Goal: Transaction & Acquisition: Purchase product/service

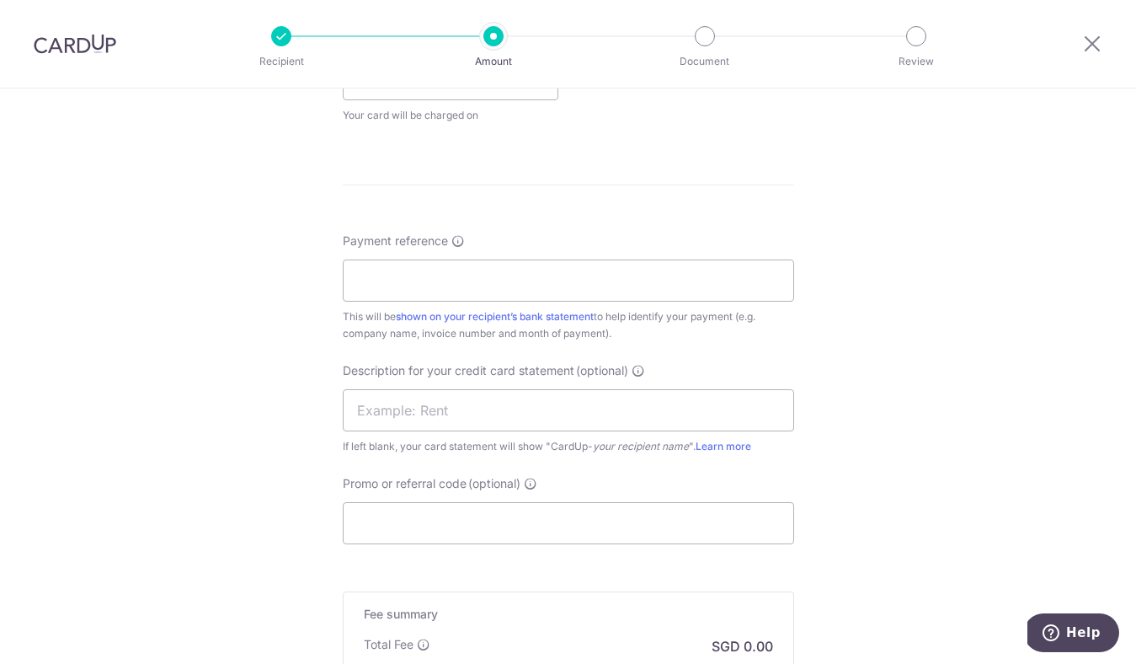
scroll to position [1324, 0]
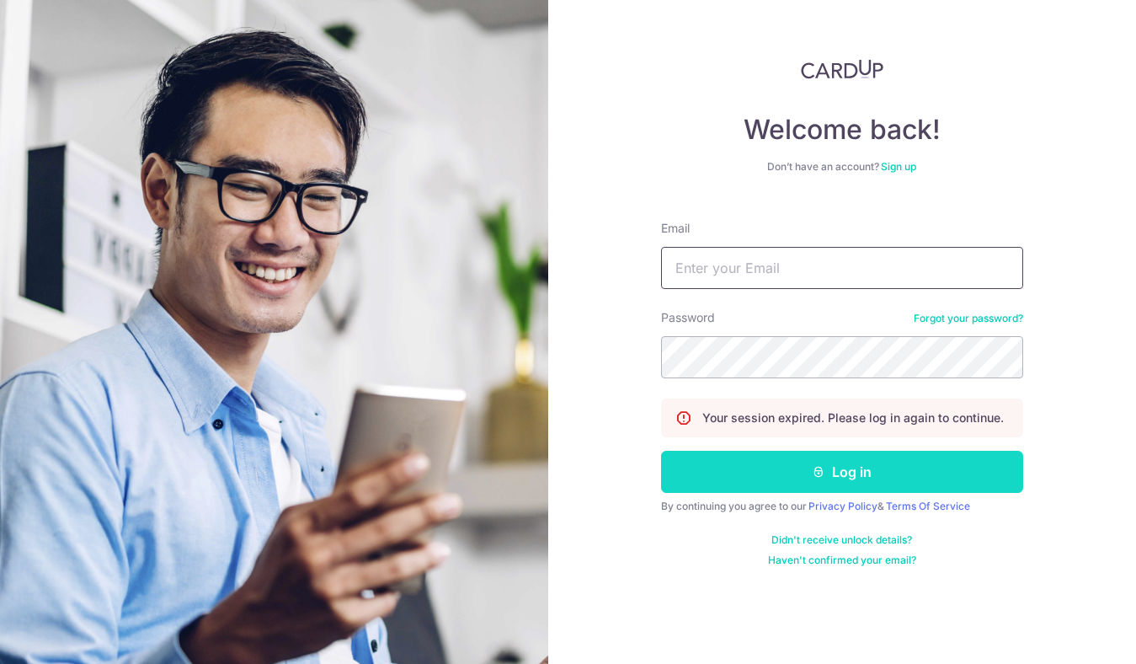
type input "[EMAIL_ADDRESS][DOMAIN_NAME]"
click at [901, 473] on button "Log in" at bounding box center [842, 471] width 362 height 42
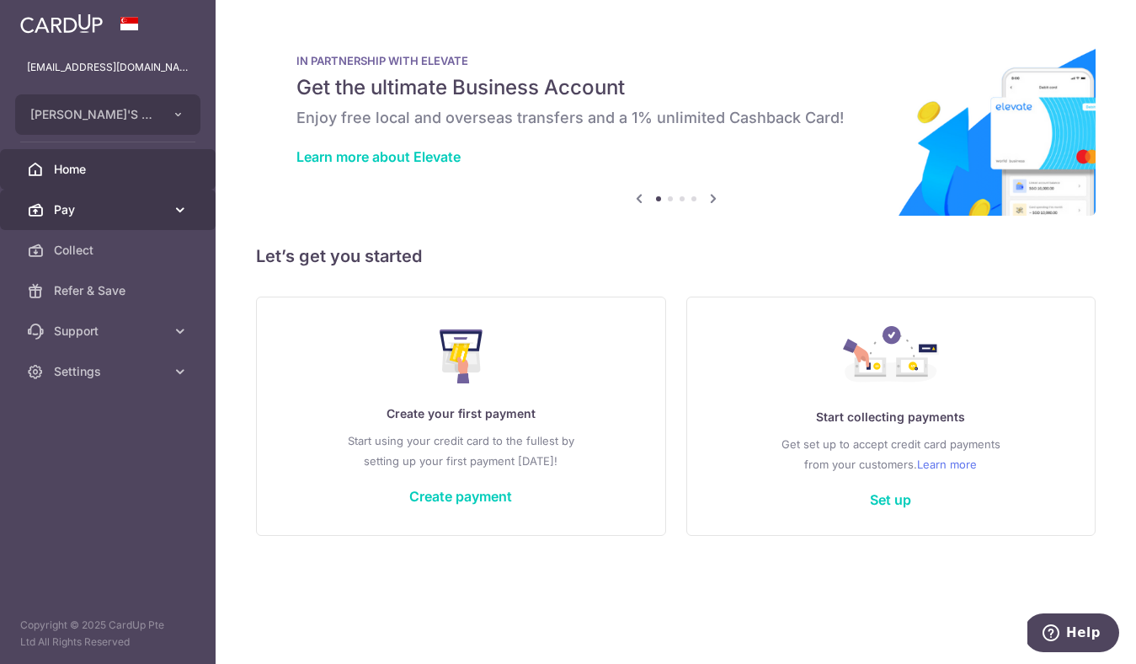
click at [145, 209] on span "Pay" at bounding box center [109, 209] width 111 height 17
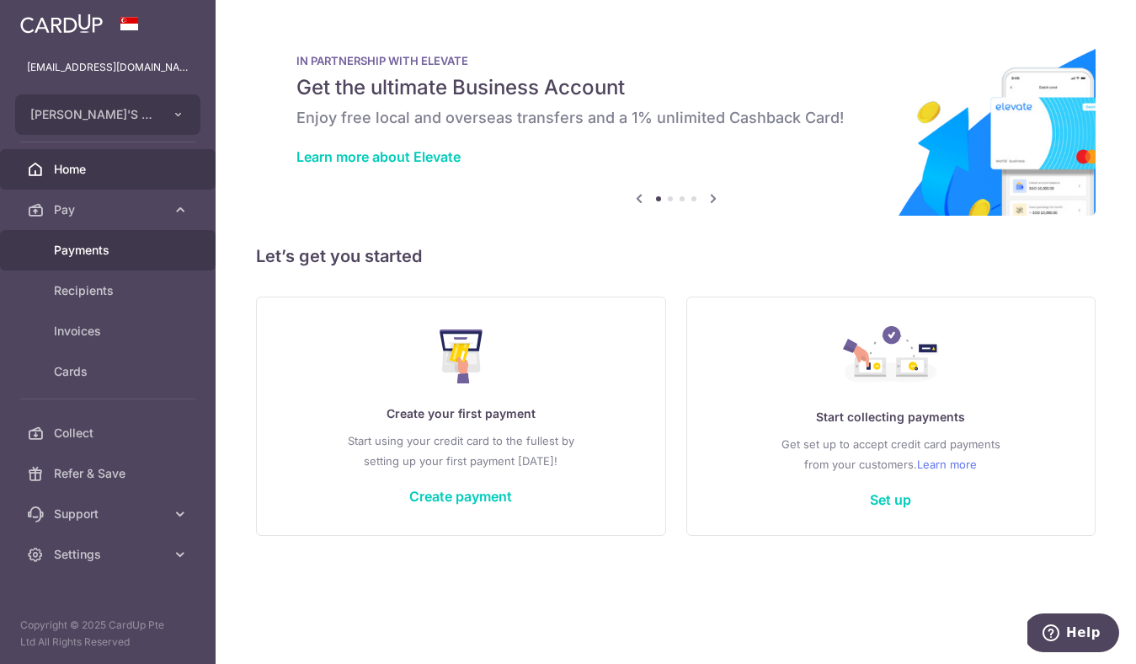
click at [141, 243] on span "Payments" at bounding box center [109, 250] width 111 height 17
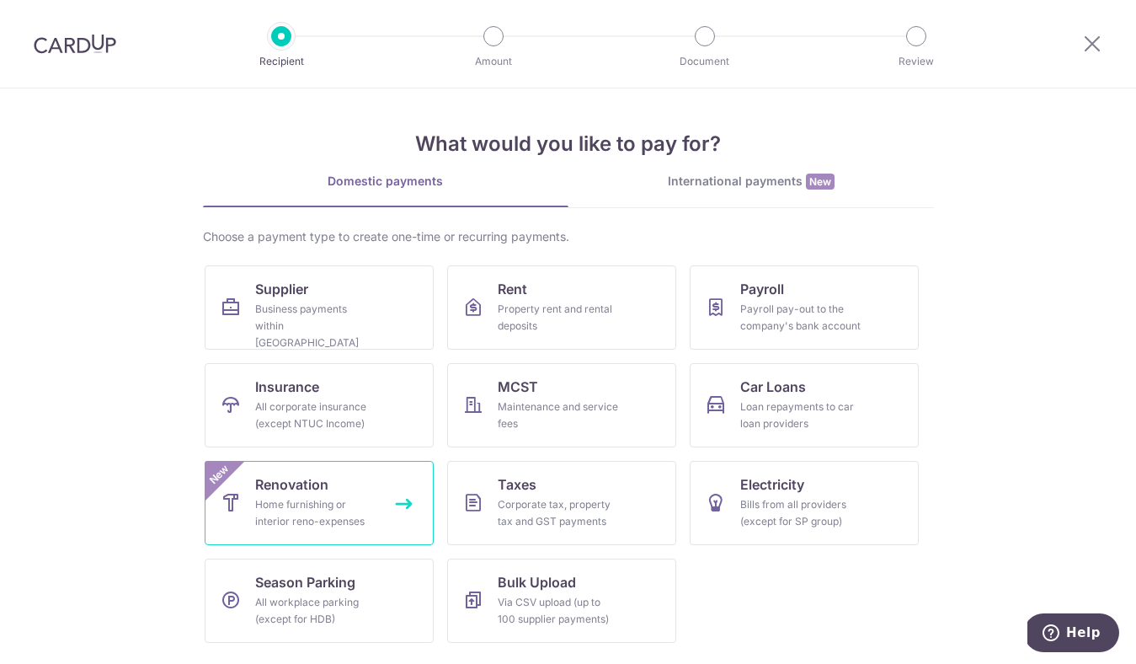
click at [358, 493] on link "Renovation Home furnishing or interior reno-expenses New" at bounding box center [319, 503] width 229 height 84
click at [352, 490] on link "Renovation Home furnishing or interior reno-expenses New" at bounding box center [319, 503] width 229 height 84
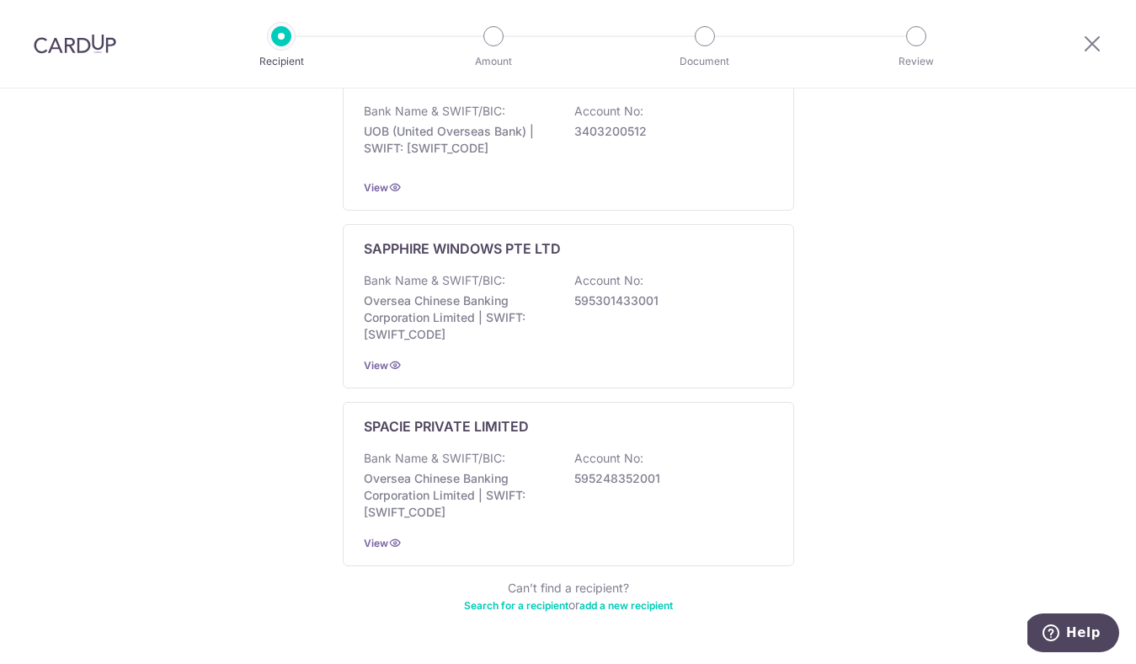
scroll to position [949, 0]
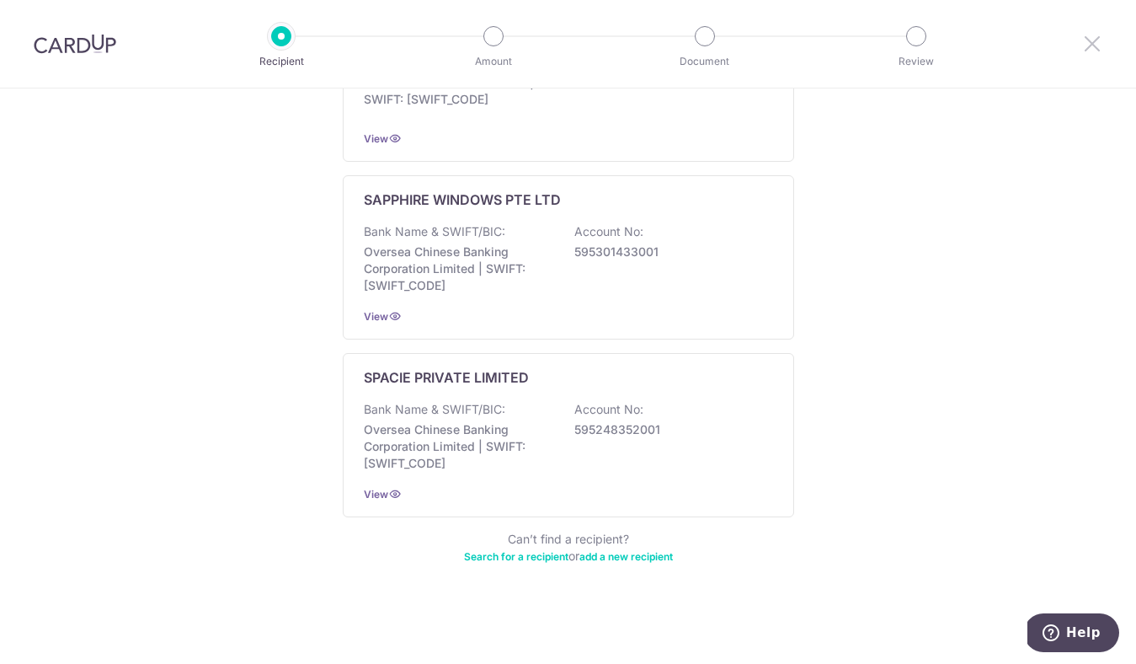
click at [1100, 40] on icon at bounding box center [1092, 43] width 20 height 21
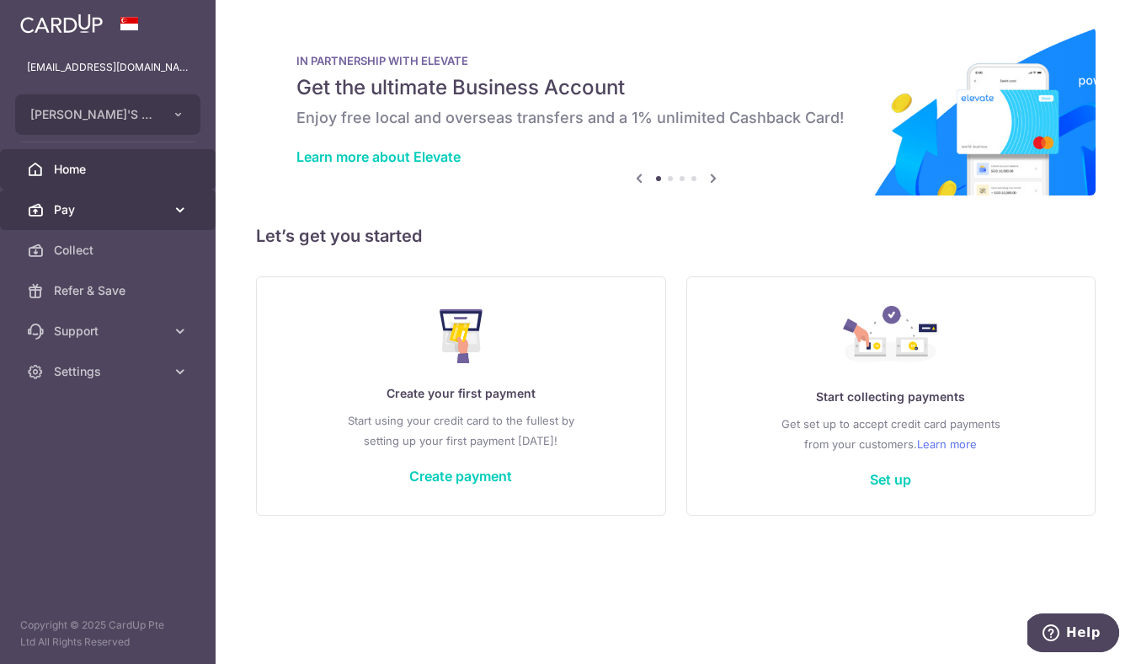
click at [181, 216] on icon at bounding box center [180, 209] width 17 height 17
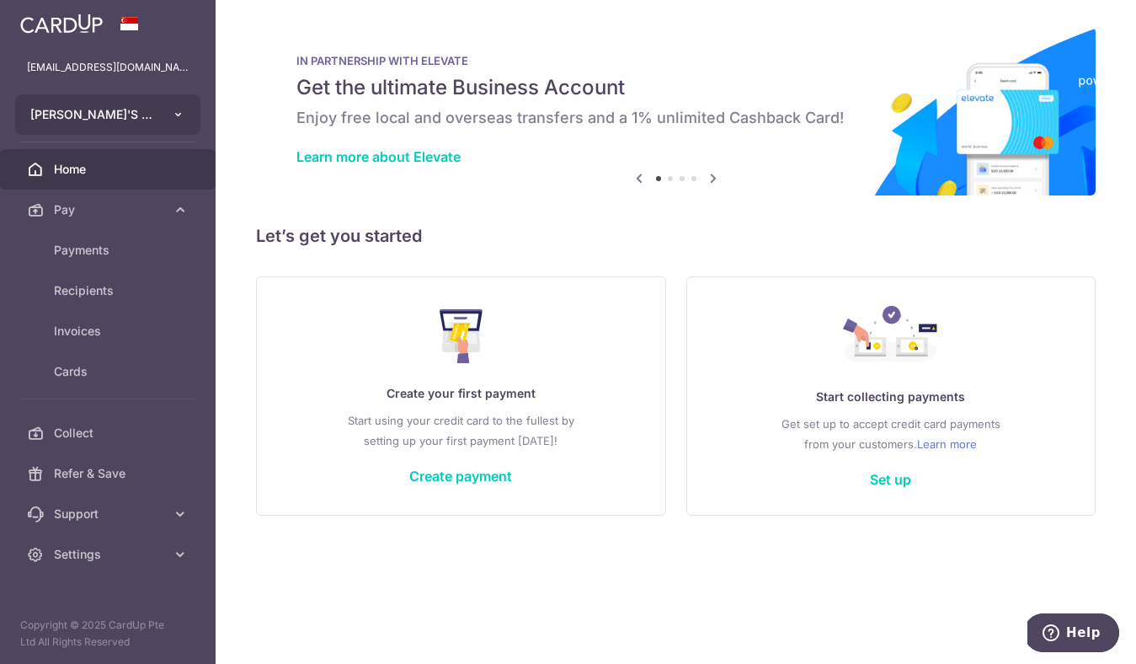
click at [178, 125] on button "MAHMUD'S TANDOOR PTE. LTD." at bounding box center [107, 114] width 185 height 40
click at [137, 371] on span "Cards" at bounding box center [109, 371] width 111 height 17
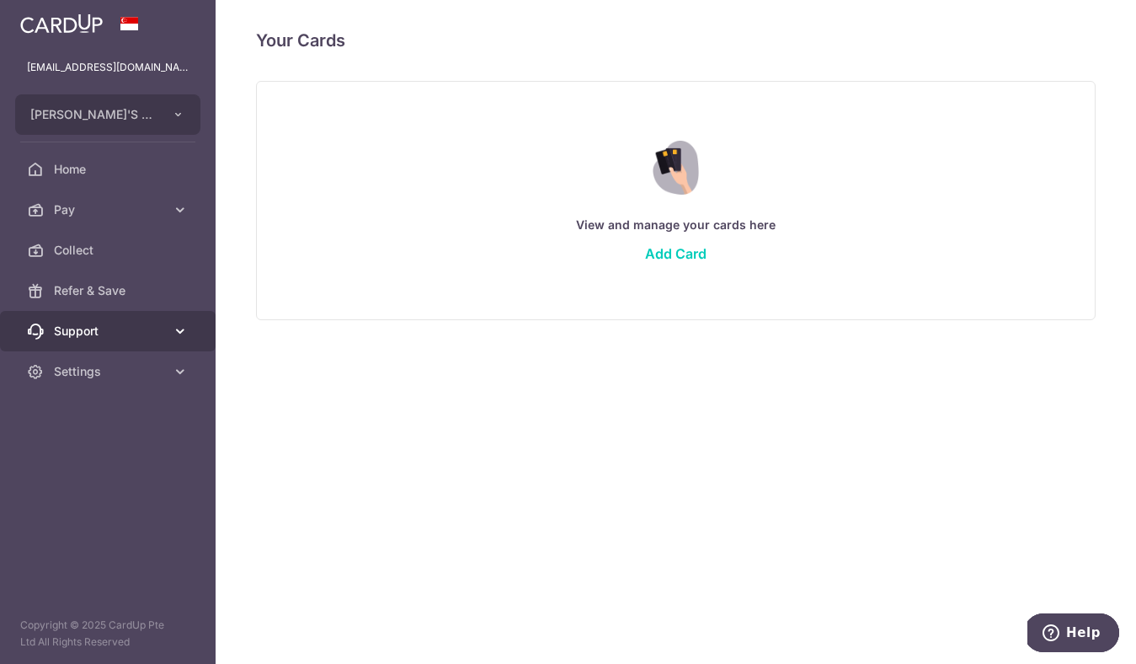
click at [143, 340] on link "Support" at bounding box center [108, 331] width 216 height 40
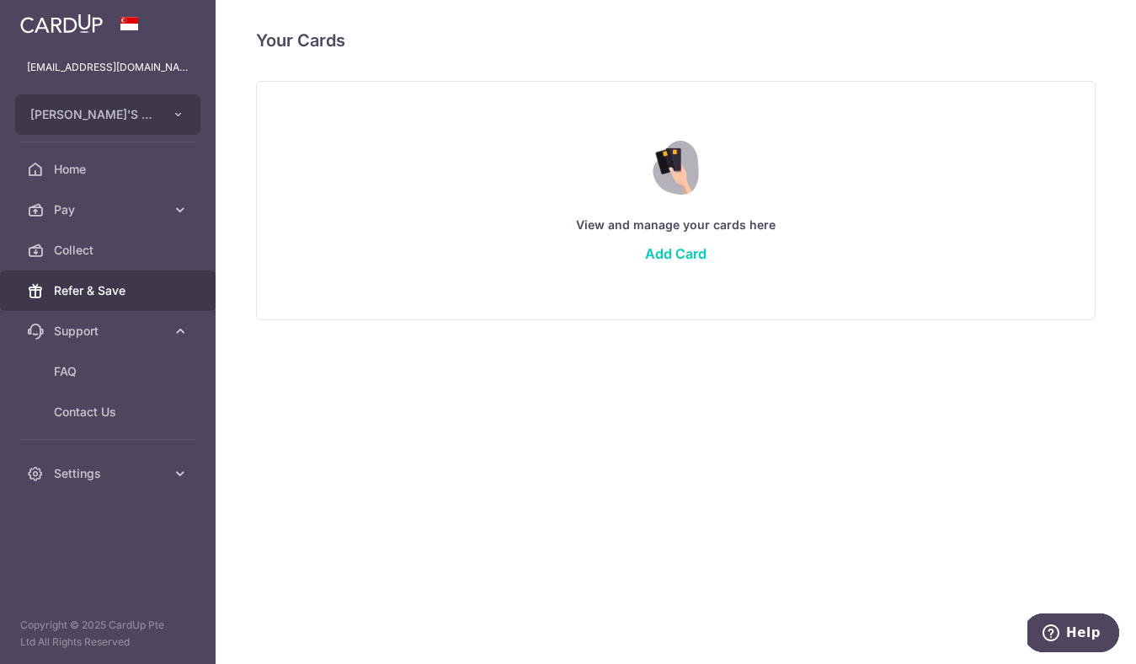
click at [146, 280] on link "Refer & Save" at bounding box center [108, 290] width 216 height 40
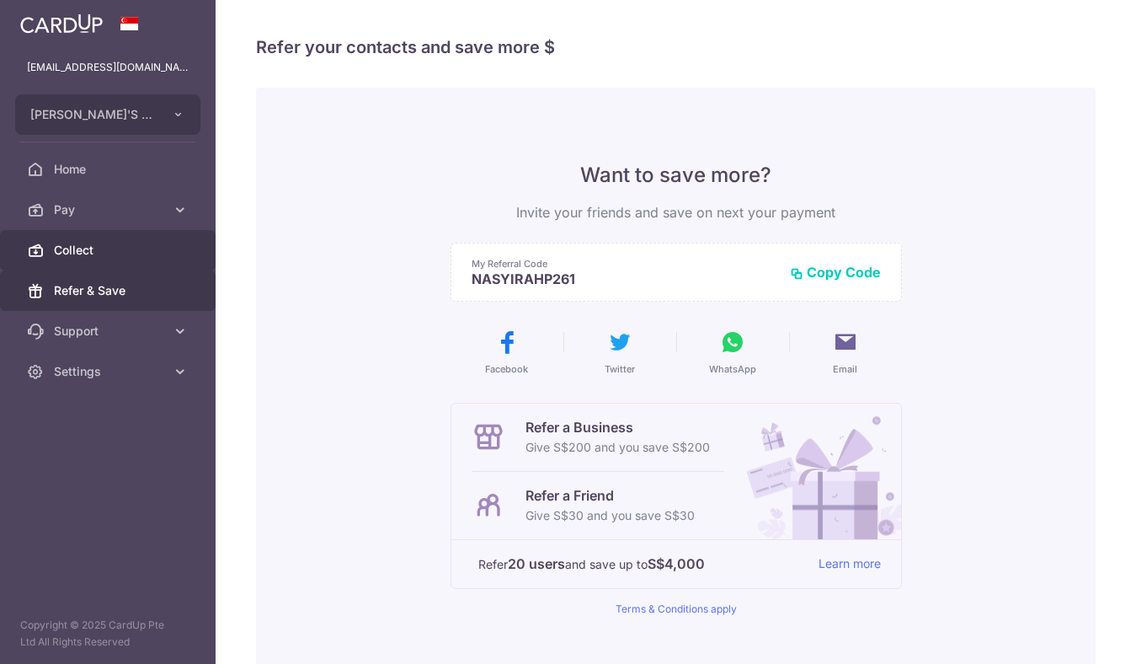
click at [140, 253] on span "Collect" at bounding box center [109, 250] width 111 height 17
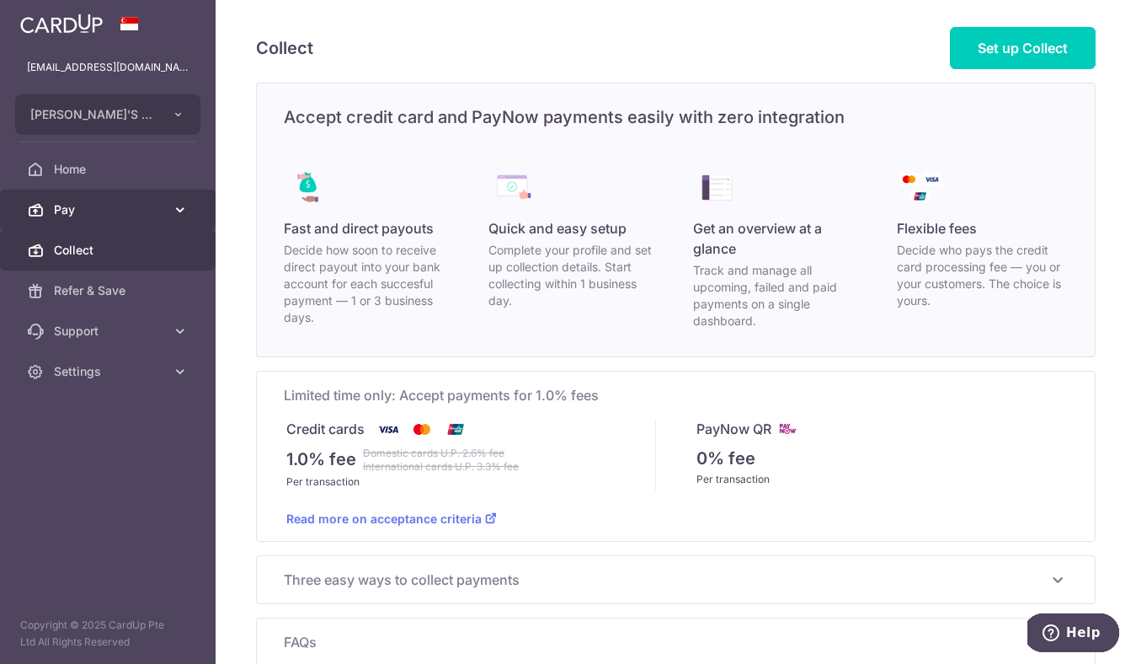
click at [157, 223] on link "Pay" at bounding box center [108, 209] width 216 height 40
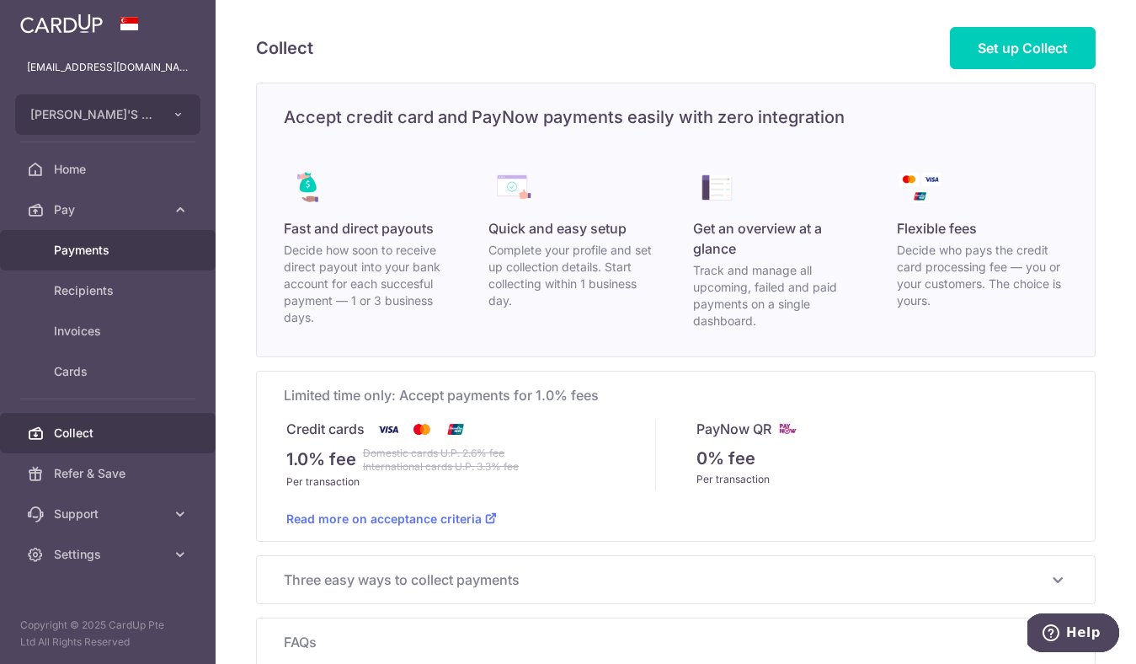
click at [144, 260] on link "Payments" at bounding box center [108, 250] width 216 height 40
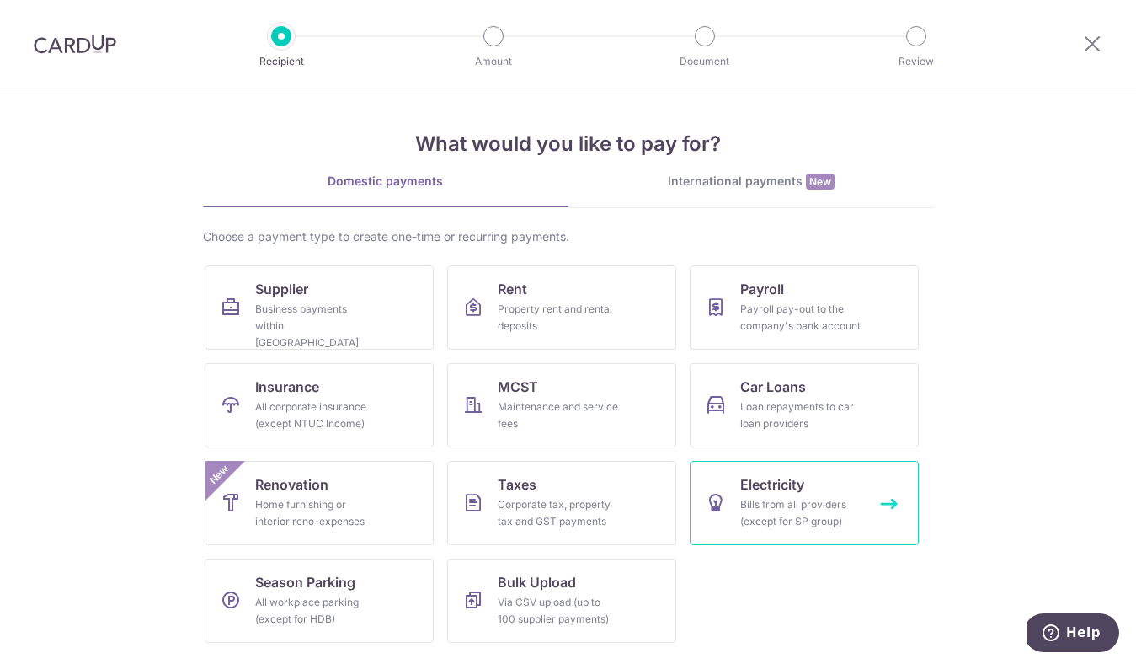
click at [762, 493] on span "Electricity" at bounding box center [772, 484] width 64 height 20
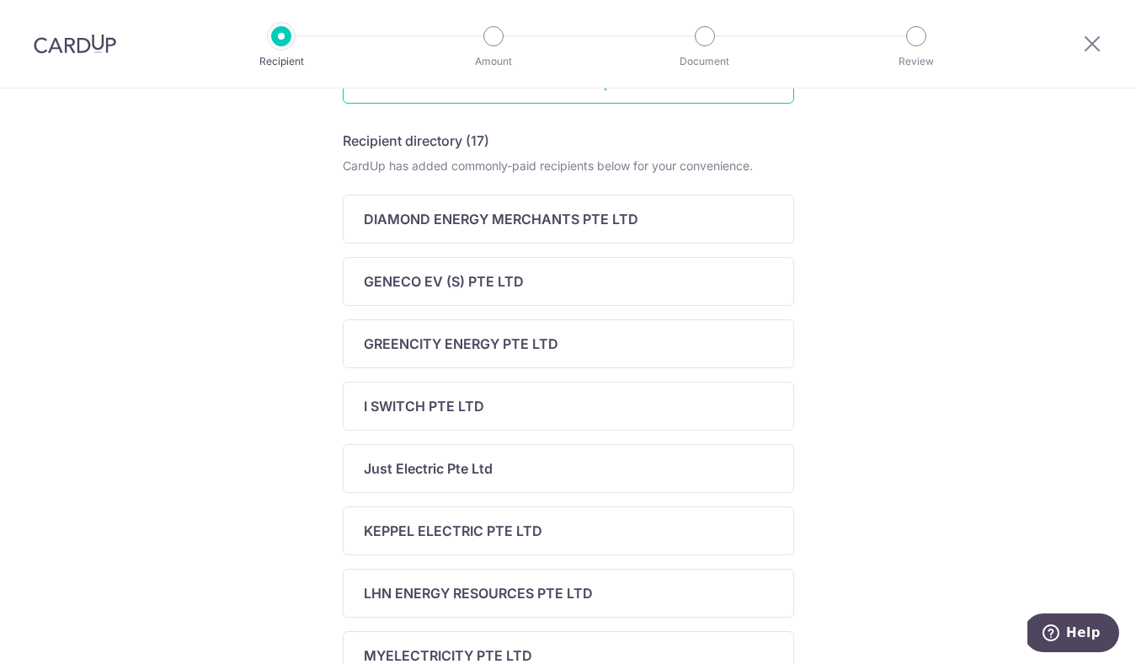
scroll to position [674, 0]
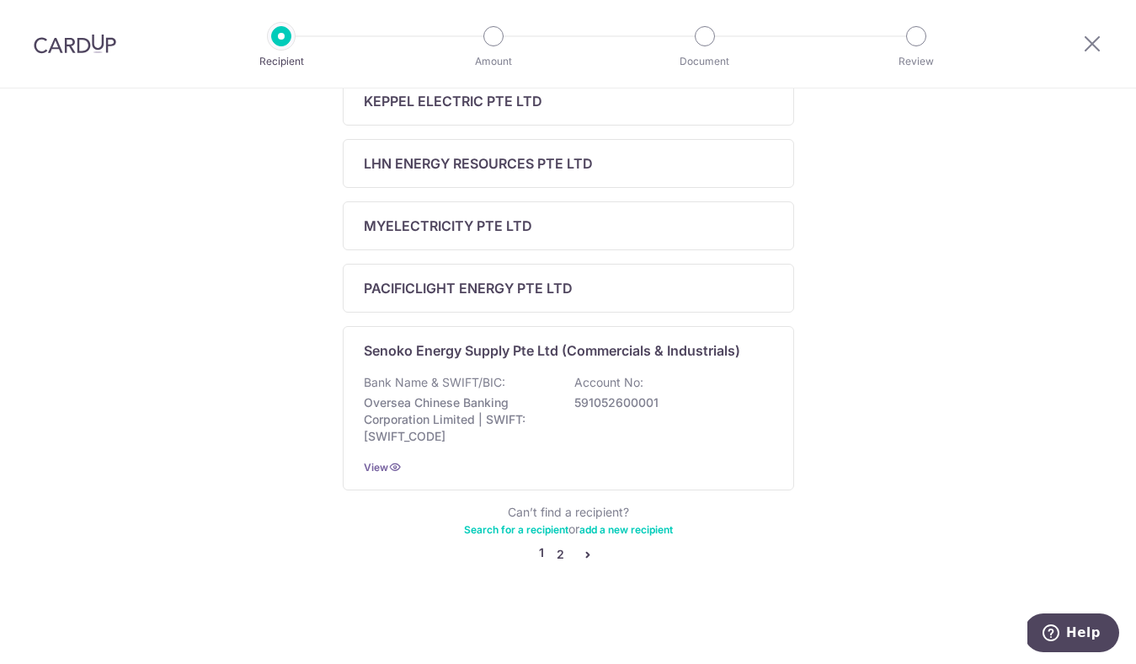
click at [562, 555] on link "2" at bounding box center [561, 554] width 20 height 20
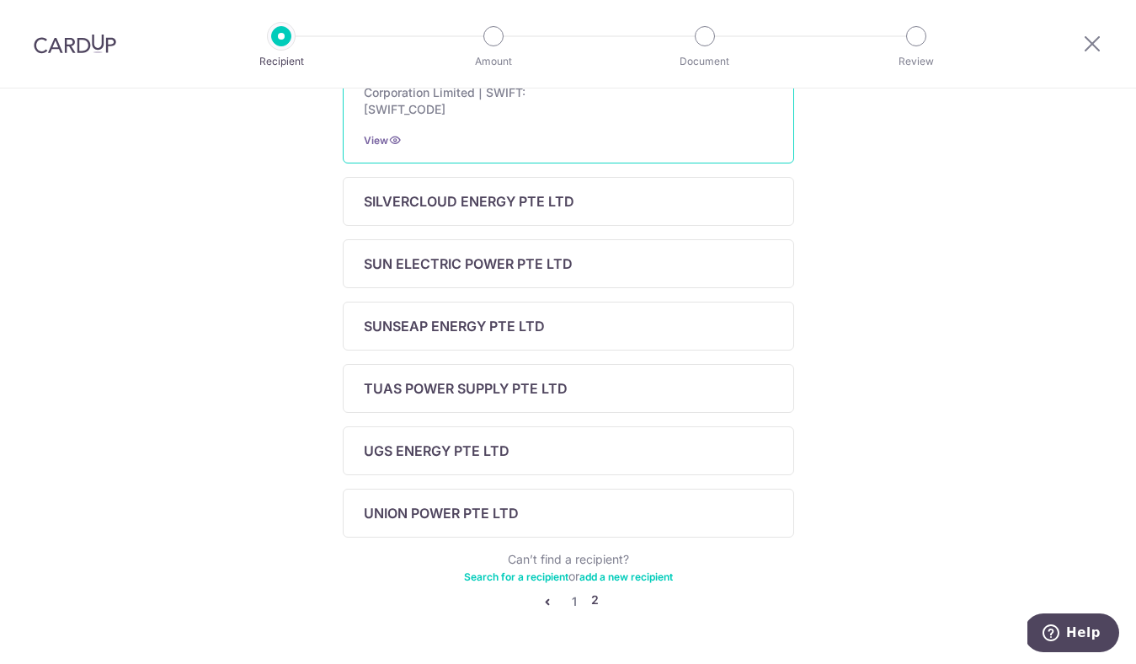
scroll to position [507, 0]
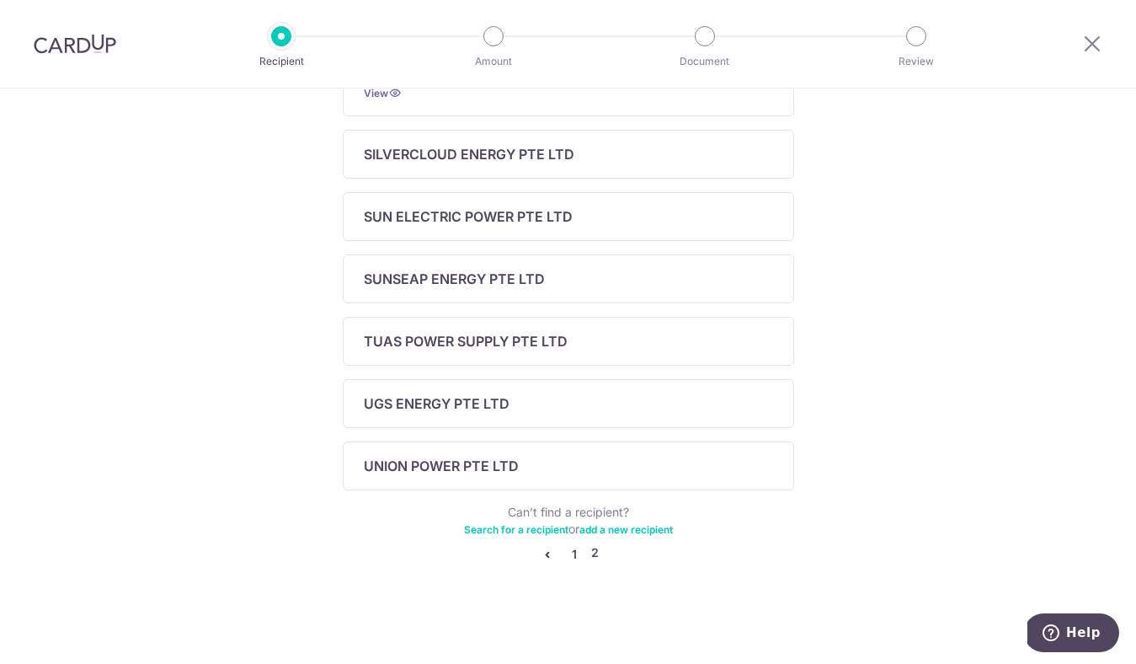
click at [573, 552] on link "1" at bounding box center [574, 554] width 20 height 20
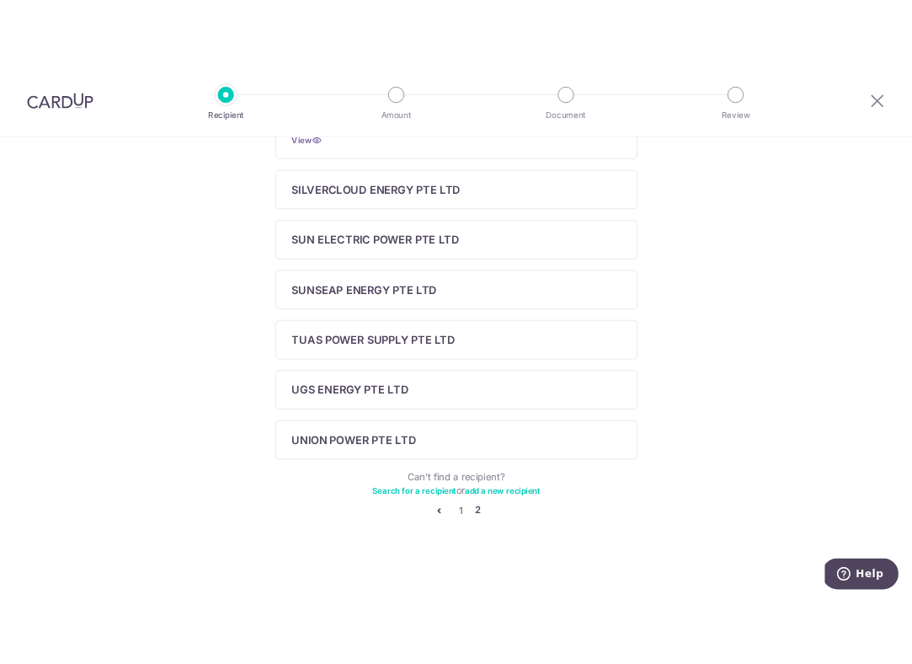
scroll to position [0, 0]
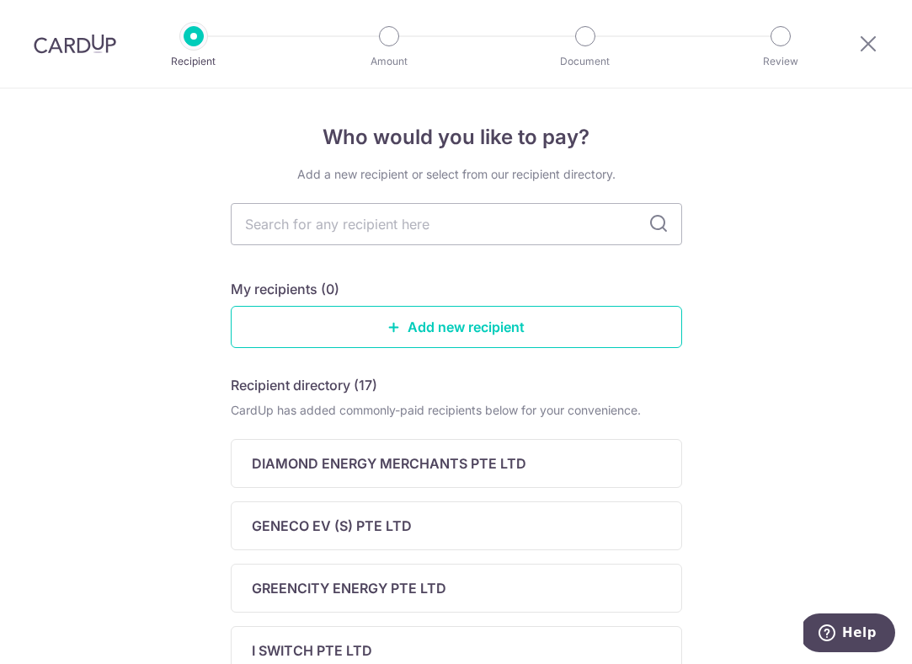
click at [67, 25] on div at bounding box center [75, 44] width 150 height 88
click at [71, 42] on img at bounding box center [75, 44] width 83 height 20
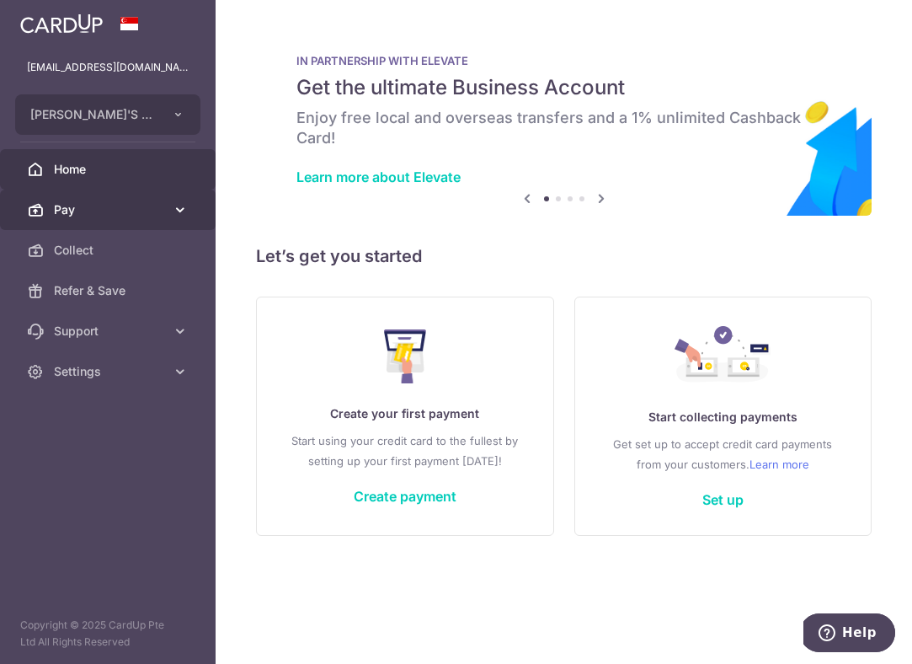
click at [179, 215] on icon at bounding box center [180, 209] width 17 height 17
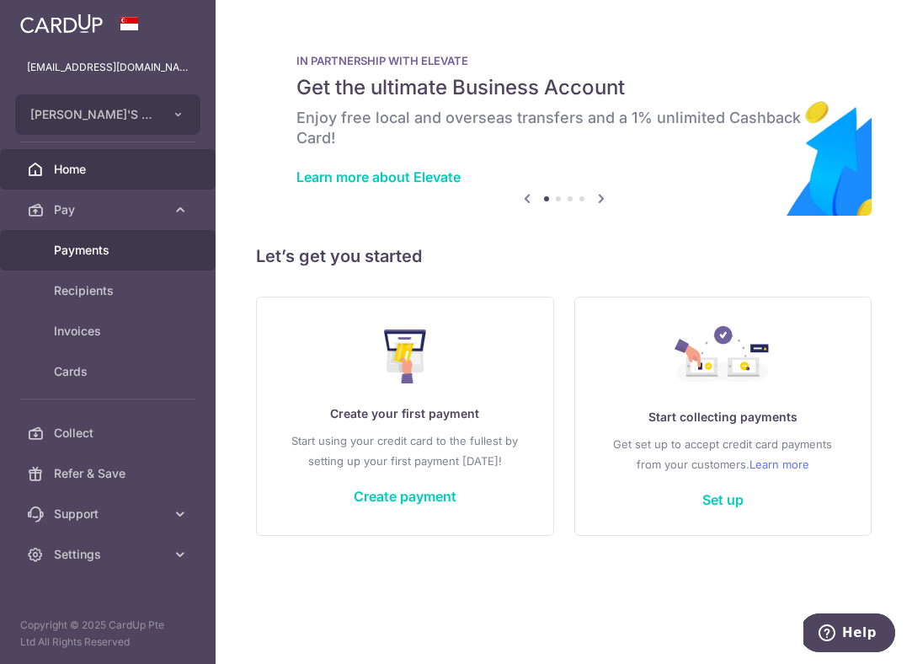
click at [151, 245] on span "Payments" at bounding box center [109, 250] width 111 height 17
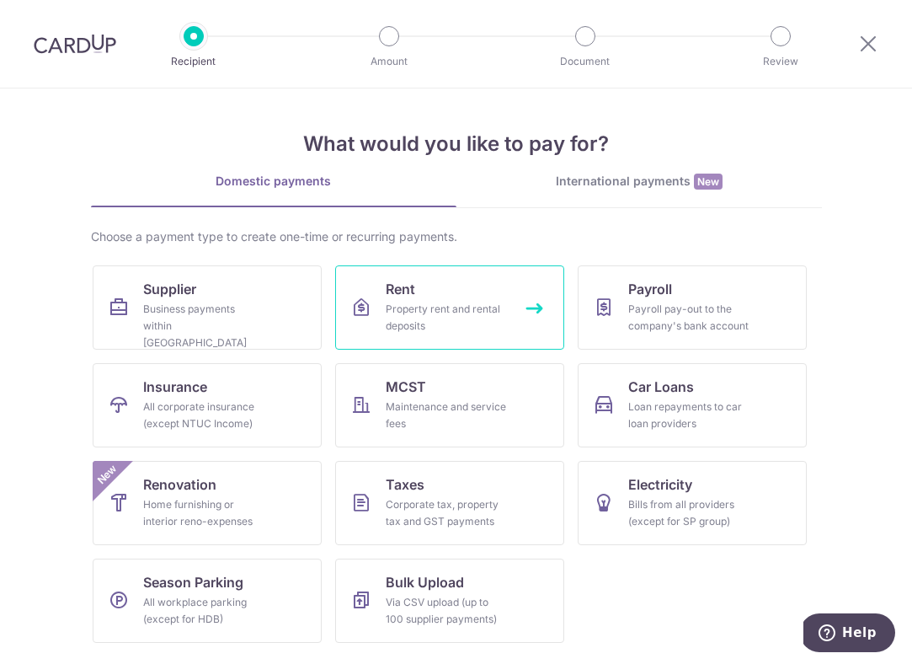
click at [459, 317] on div "Property rent and rental deposits" at bounding box center [446, 318] width 121 height 34
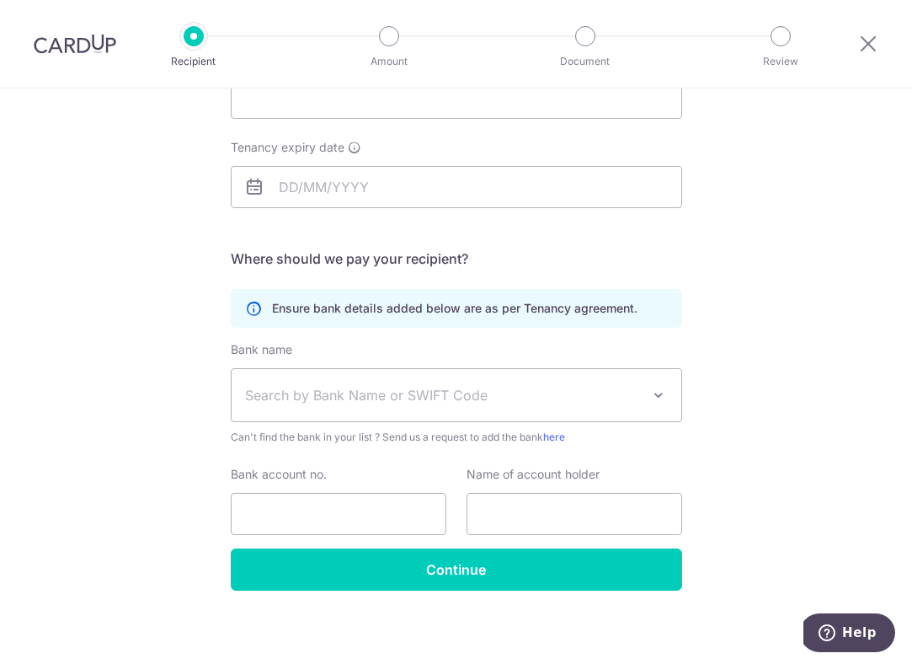
scroll to position [227, 0]
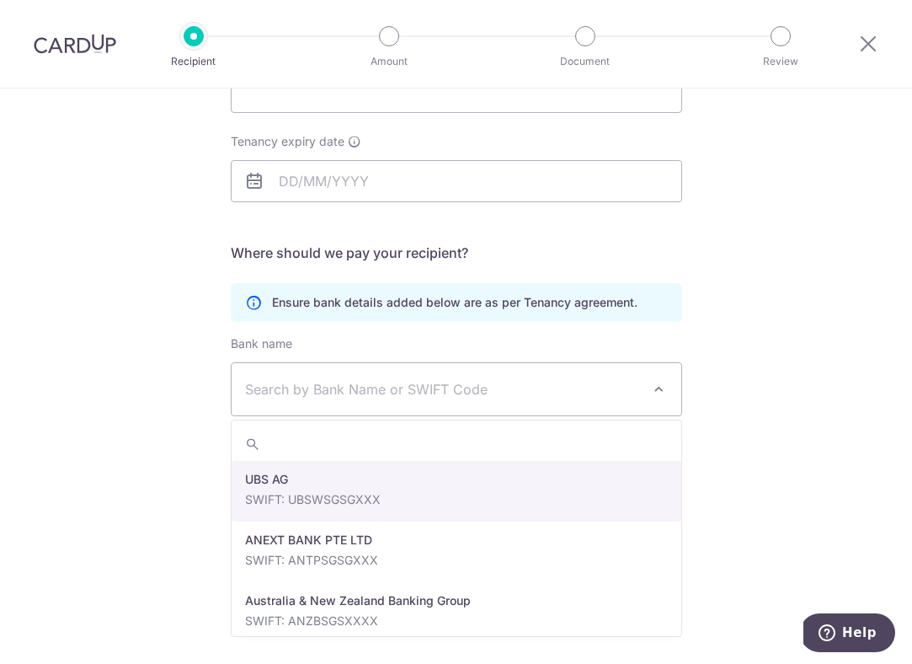
click at [458, 381] on span "Search by Bank Name or SWIFT Code" at bounding box center [443, 389] width 396 height 20
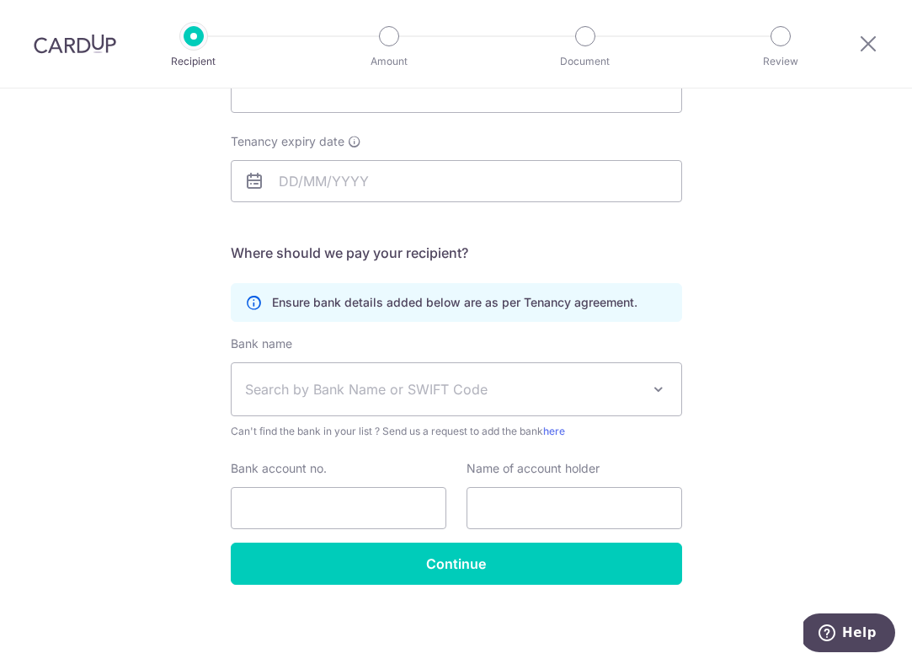
click at [480, 344] on div "Bank name Select Bank UBS AG ANEXT BANK PTE LTD Australia & New Zealand Banking…" at bounding box center [456, 387] width 451 height 104
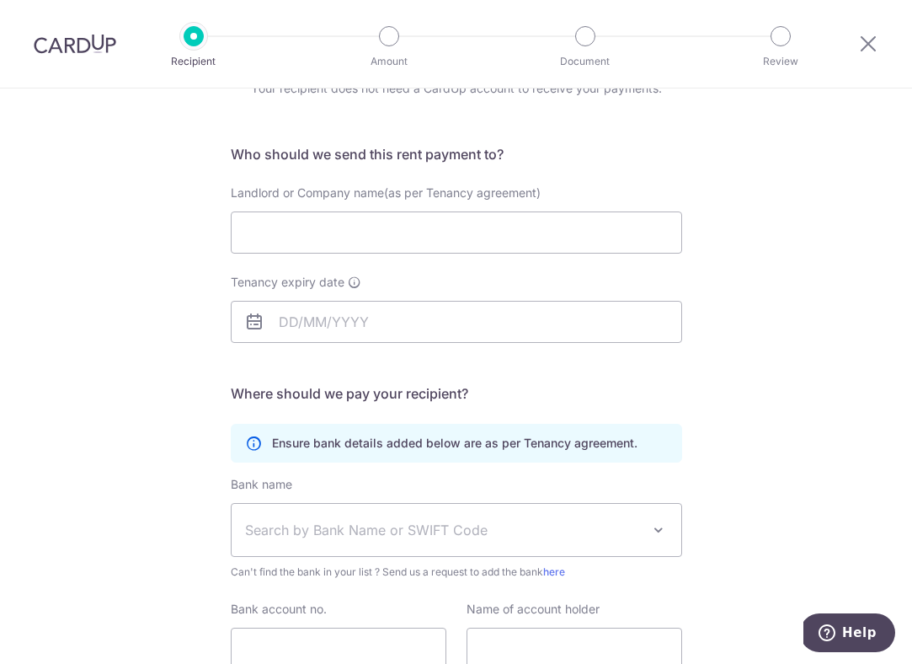
scroll to position [0, 0]
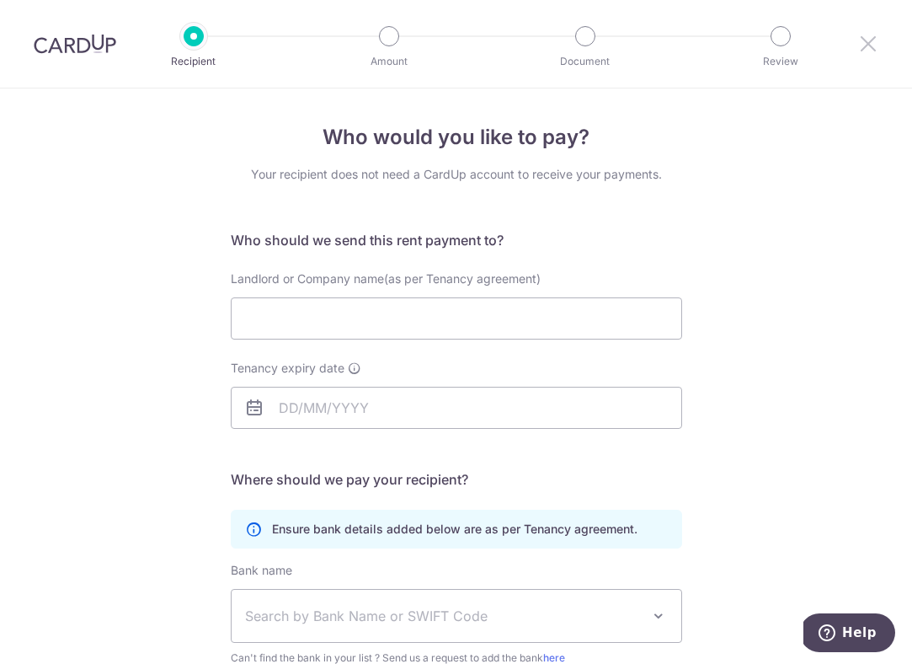
click at [865, 35] on icon at bounding box center [868, 43] width 20 height 21
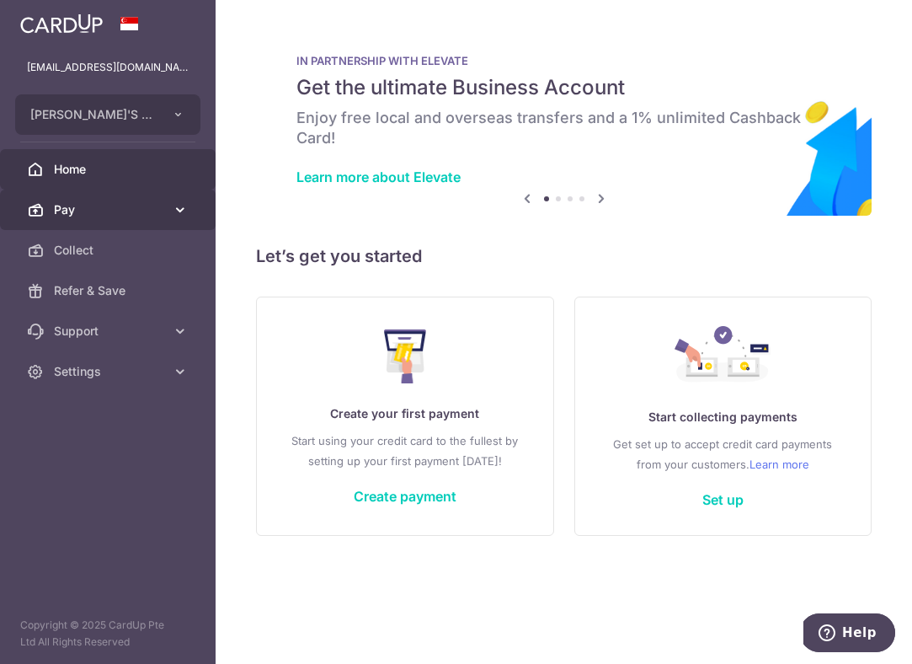
click at [180, 208] on icon at bounding box center [180, 209] width 17 height 17
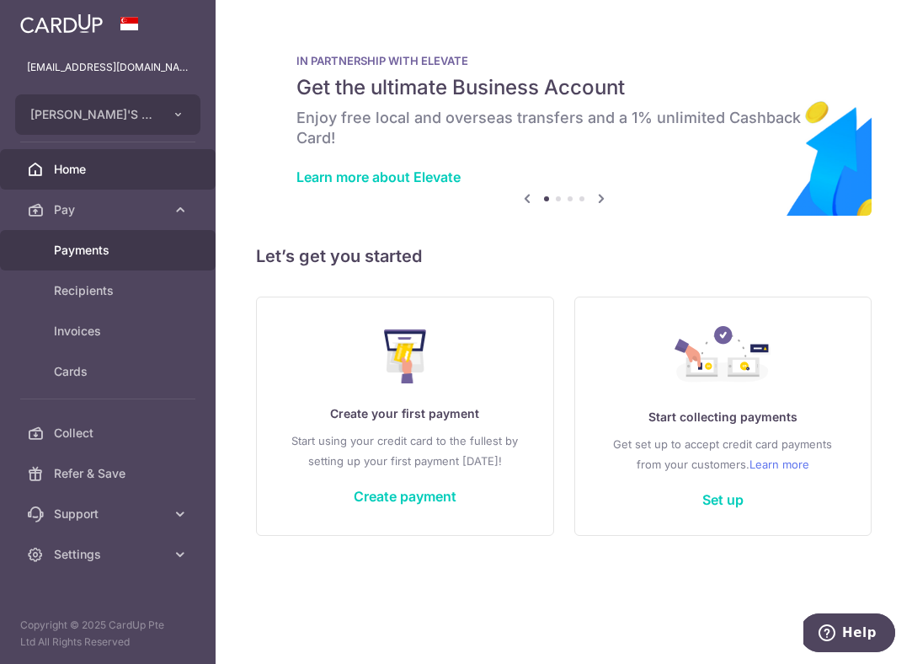
click at [145, 260] on link "Payments" at bounding box center [108, 250] width 216 height 40
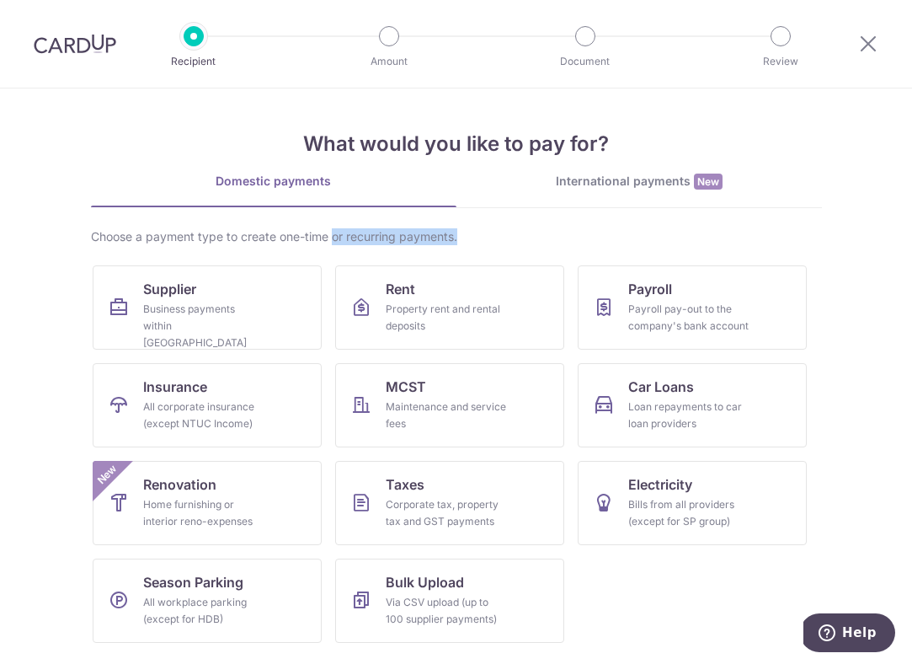
drag, startPoint x: 462, startPoint y: 237, endPoint x: 335, endPoint y: 235, distance: 127.2
click at [335, 235] on div "Choose a payment type to create one-time or recurring payments." at bounding box center [456, 236] width 731 height 17
click at [477, 240] on div "Choose a payment type to create one-time or recurring payments." at bounding box center [456, 236] width 731 height 17
click at [473, 213] on div "Domestic payments International payments New Choose a payment type to create on…" at bounding box center [456, 414] width 731 height 483
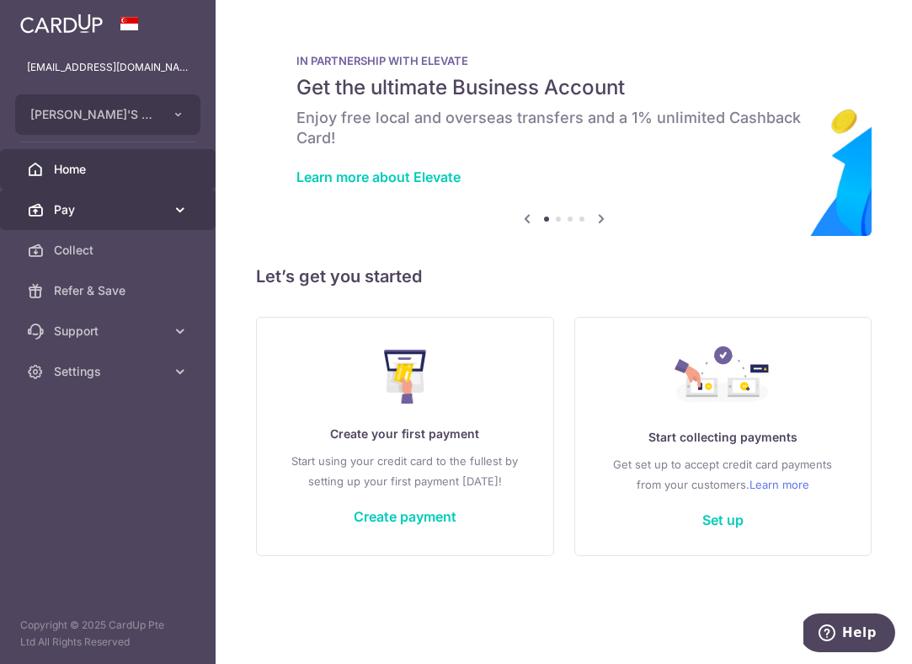
click at [167, 209] on link "Pay" at bounding box center [108, 209] width 216 height 40
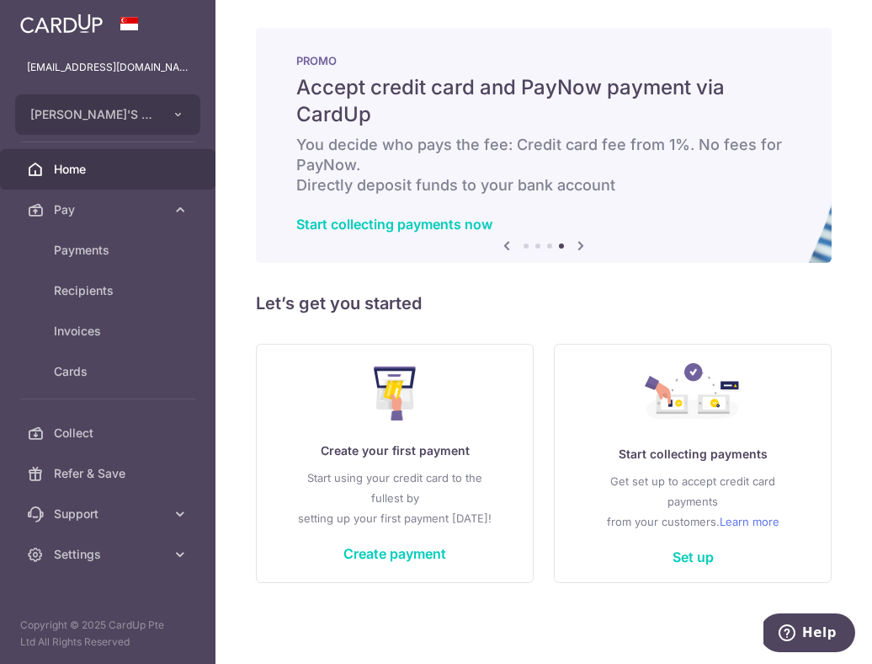
drag, startPoint x: 303, startPoint y: 59, endPoint x: 405, endPoint y: 61, distance: 101.9
click at [405, 61] on p "PROMO" at bounding box center [543, 60] width 495 height 13
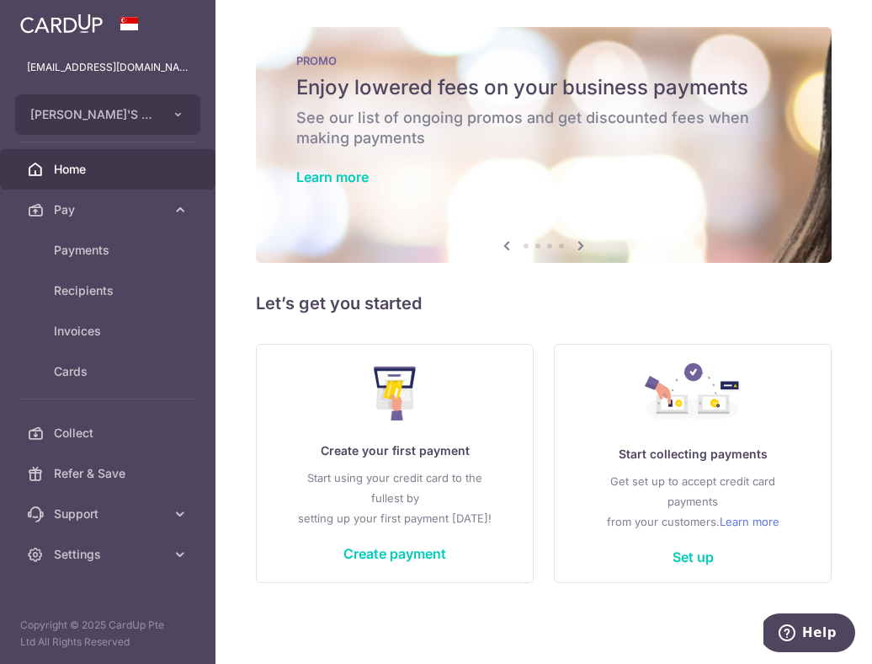
click at [467, 13] on div "× Pause Schedule Pause all future payments in this series Pause just this one p…" at bounding box center [544, 332] width 657 height 664
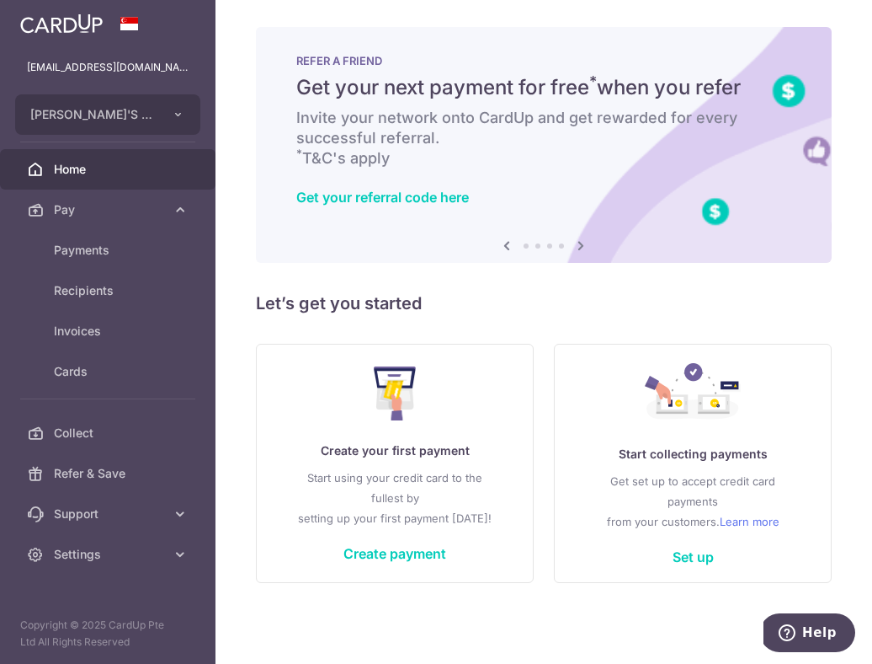
click at [473, 19] on div "× Pause Schedule Pause all future payments in this series Pause just this one p…" at bounding box center [544, 332] width 657 height 664
